Goal: Register for event/course

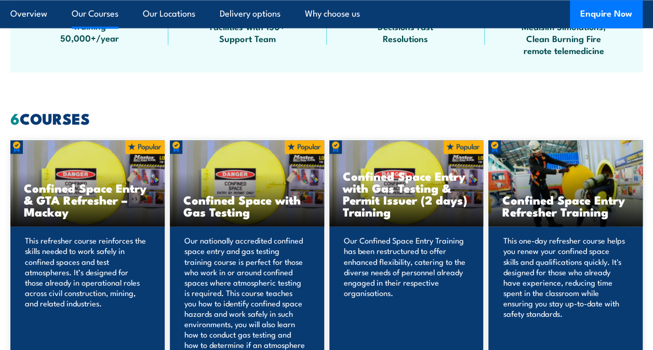
scroll to position [728, 0]
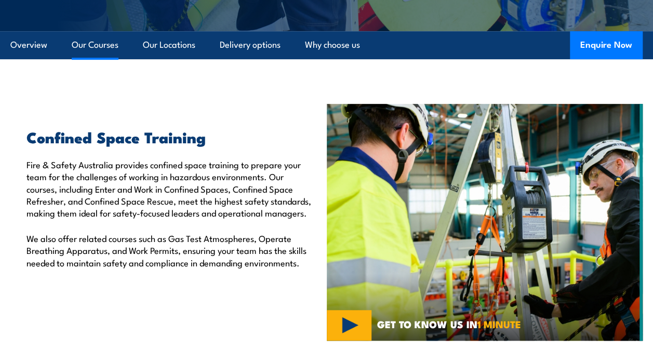
click at [101, 43] on link "Our Courses" at bounding box center [95, 45] width 47 height 28
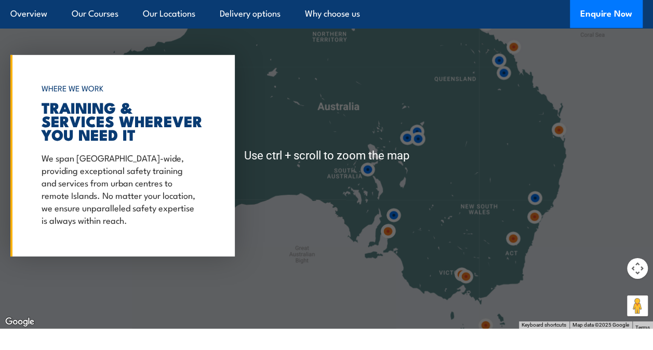
scroll to position [1549, 0]
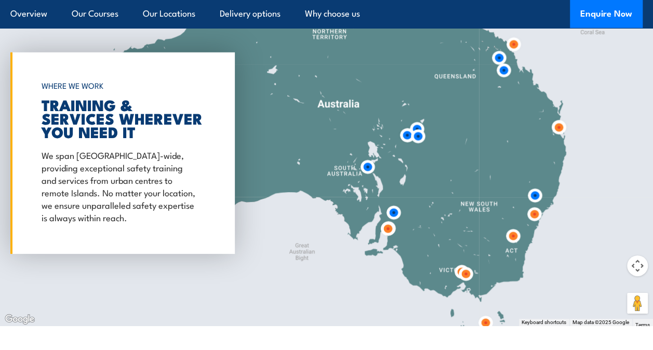
click at [389, 229] on img at bounding box center [388, 229] width 28 height 28
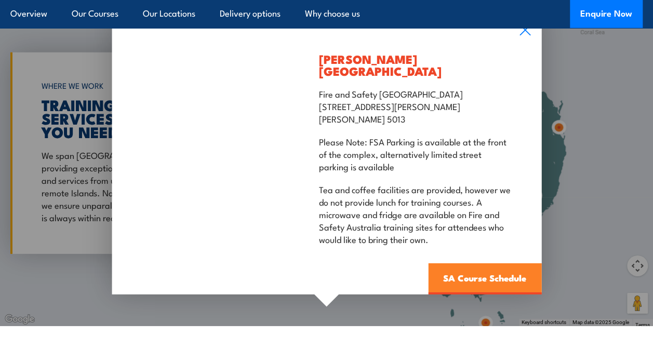
click at [454, 265] on link "SA Course Schedule" at bounding box center [484, 279] width 113 height 31
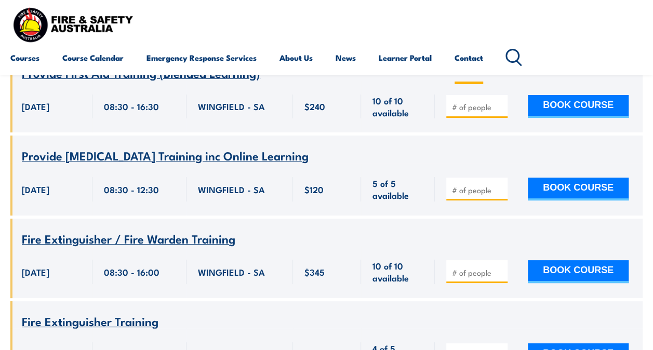
scroll to position [5667, 0]
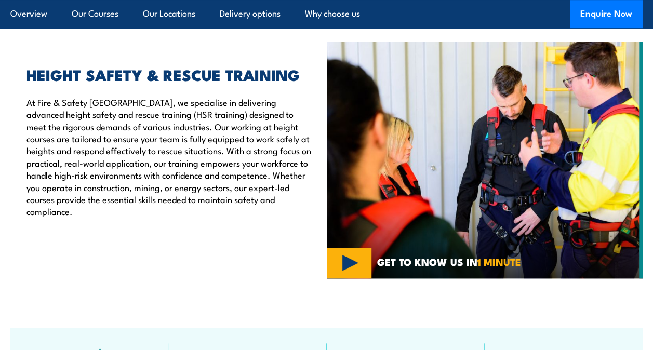
scroll to position [208, 0]
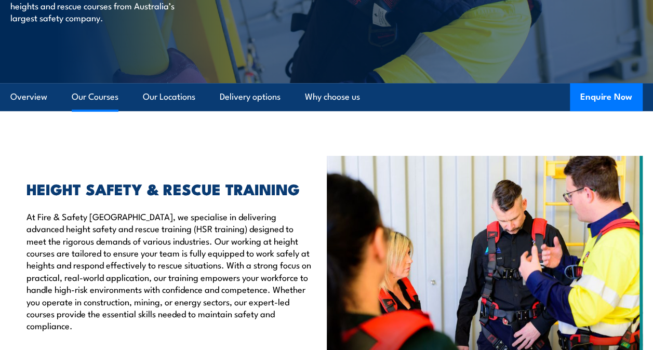
click at [108, 94] on link "Our Courses" at bounding box center [95, 97] width 47 height 28
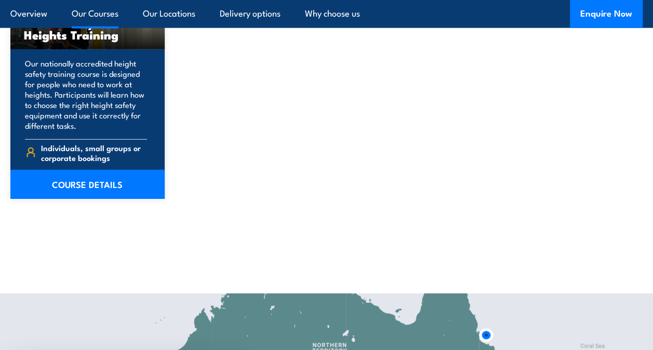
scroll to position [1653, 0]
